Goal: Task Accomplishment & Management: Use online tool/utility

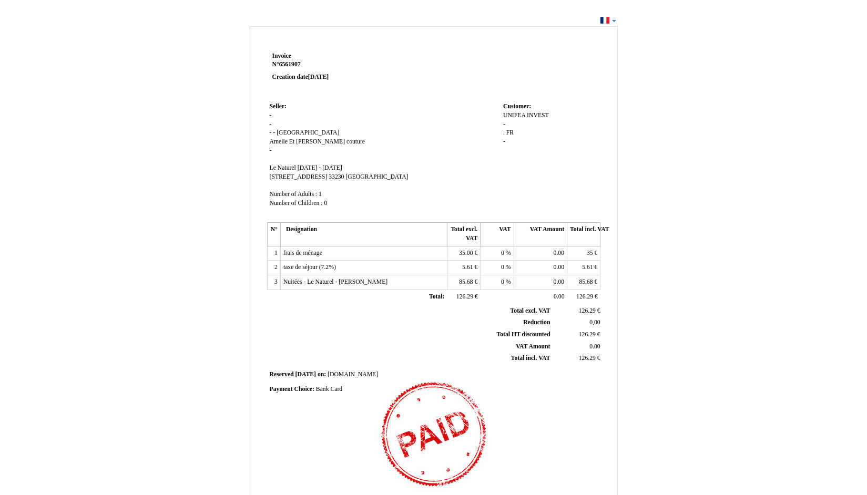
click at [441, 255] on td "frais de ménage frais de ménage" at bounding box center [363, 253] width 167 height 15
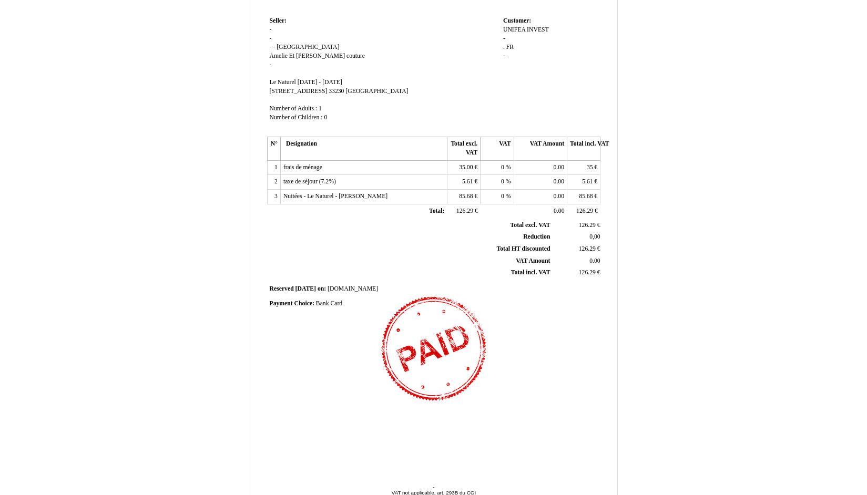
scroll to position [123, 0]
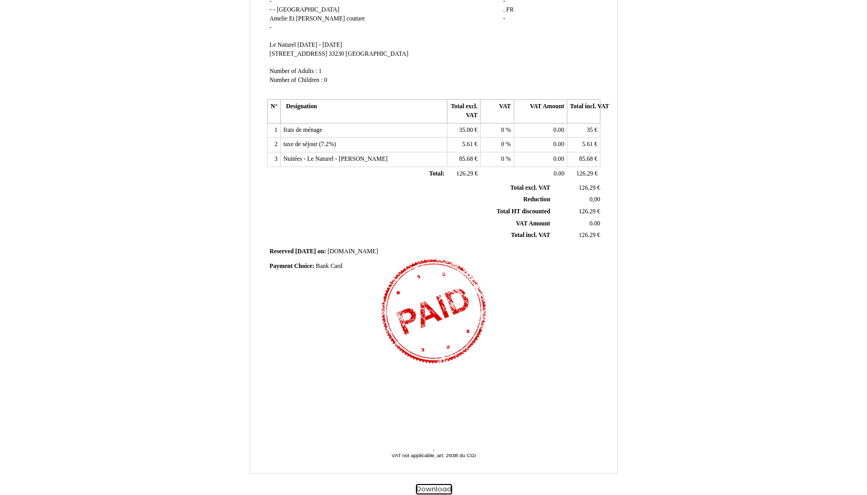
click at [438, 487] on button "Download" at bounding box center [434, 489] width 36 height 11
